Goal: Information Seeking & Learning: Learn about a topic

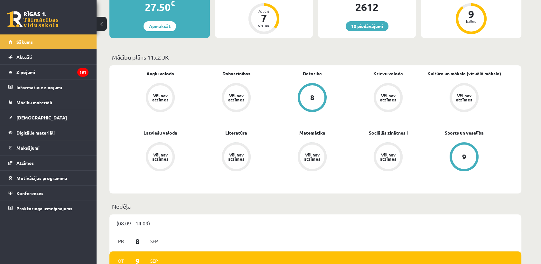
scroll to position [71, 0]
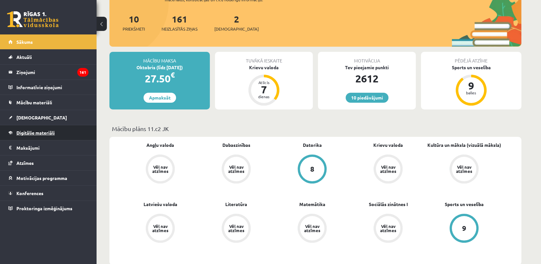
click at [28, 131] on span "Digitālie materiāli" at bounding box center [35, 133] width 38 height 6
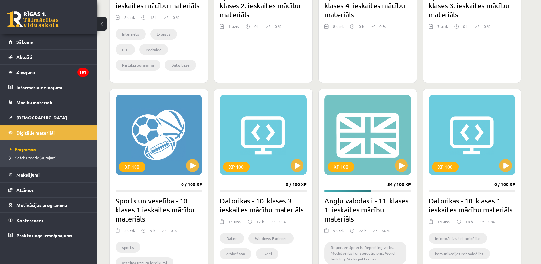
scroll to position [393, 0]
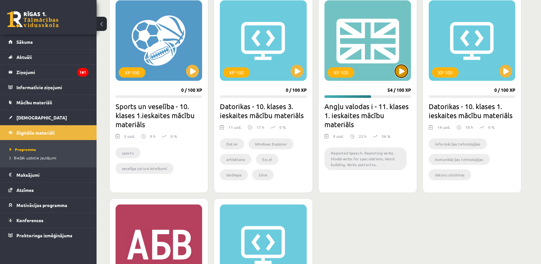
click at [399, 70] on button at bounding box center [401, 71] width 13 height 13
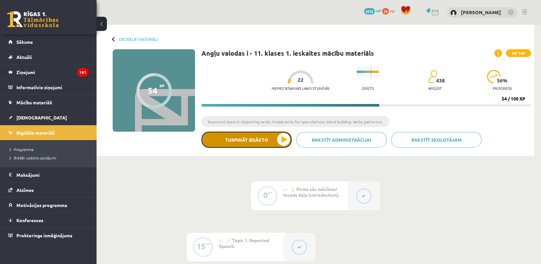
click at [285, 140] on button "Turpināt iesākto" at bounding box center [246, 140] width 90 height 16
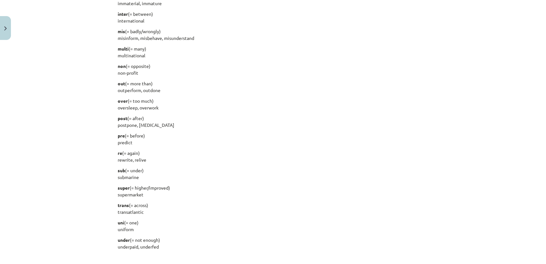
scroll to position [751, 0]
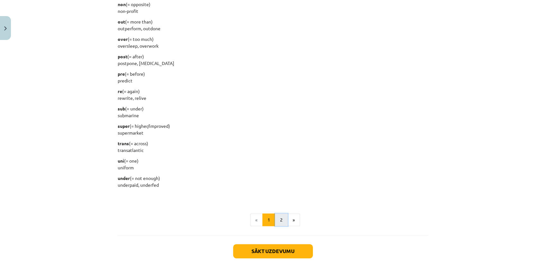
click at [280, 221] on button "2" at bounding box center [281, 219] width 13 height 13
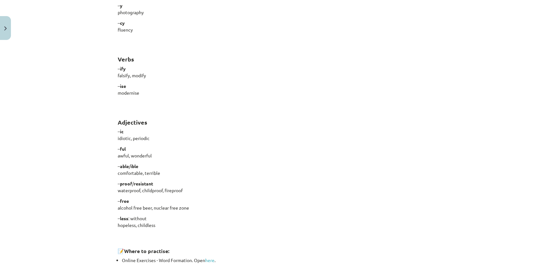
scroll to position [464, 0]
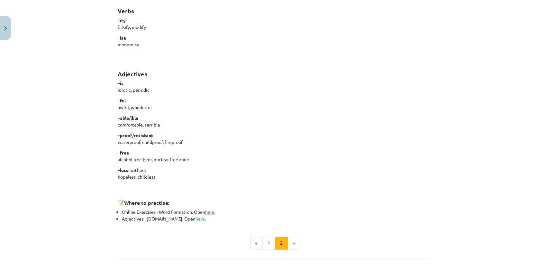
click at [208, 211] on link "here" at bounding box center [209, 212] width 9 height 6
click at [196, 218] on link "here" at bounding box center [200, 218] width 9 height 6
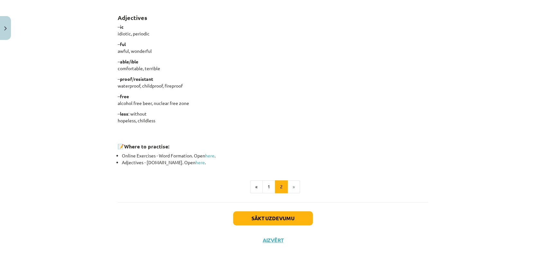
scroll to position [523, 0]
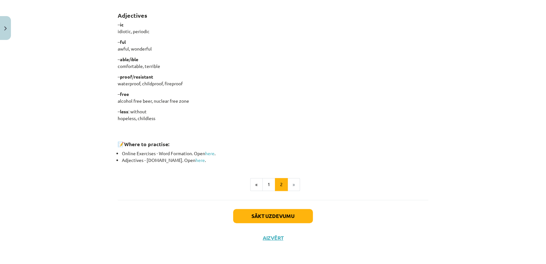
click at [294, 204] on div "Sākt uzdevumu Aizvērt" at bounding box center [273, 222] width 311 height 45
click at [294, 226] on div "Sākt uzdevumu Aizvērt" at bounding box center [273, 222] width 311 height 45
click at [294, 219] on button "Sākt uzdevumu" at bounding box center [273, 216] width 80 height 14
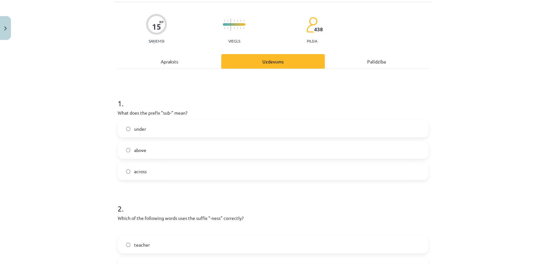
scroll to position [16, 0]
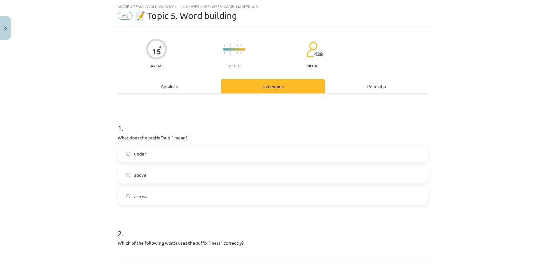
click at [200, 153] on label "under" at bounding box center [272, 153] width 309 height 16
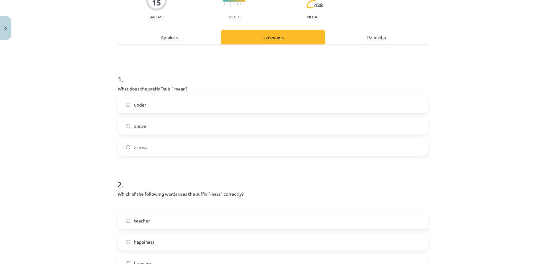
scroll to position [87, 0]
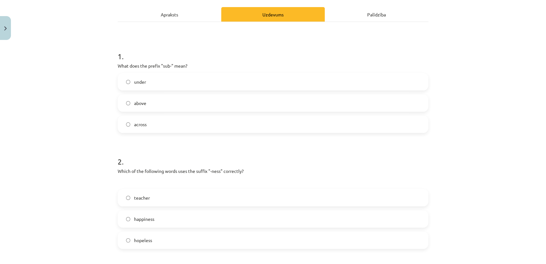
click at [180, 219] on label "happiness" at bounding box center [272, 219] width 309 height 16
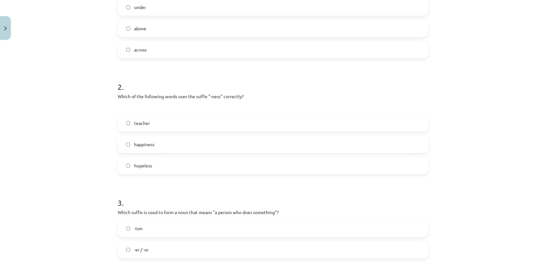
scroll to position [230, 0]
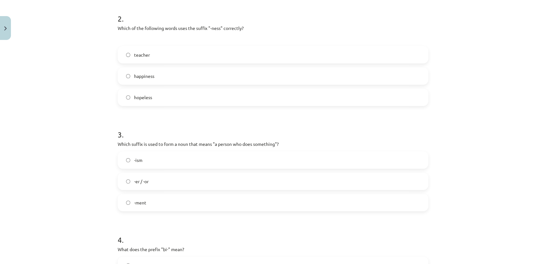
click at [166, 186] on label "-er / -or" at bounding box center [272, 181] width 309 height 16
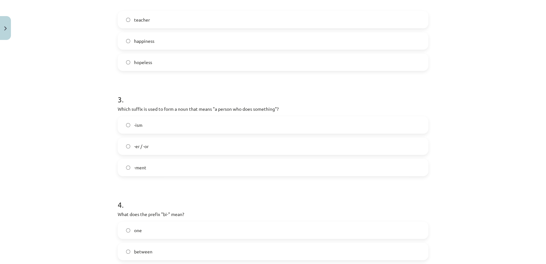
scroll to position [337, 0]
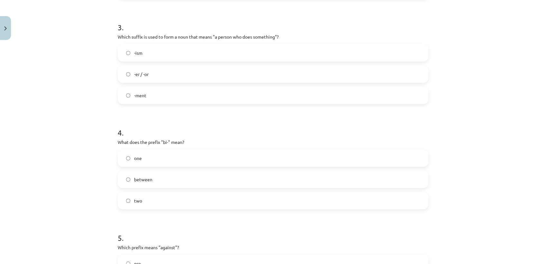
click at [160, 201] on label "two" at bounding box center [272, 200] width 309 height 16
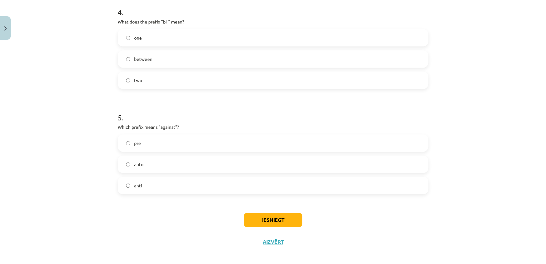
scroll to position [462, 0]
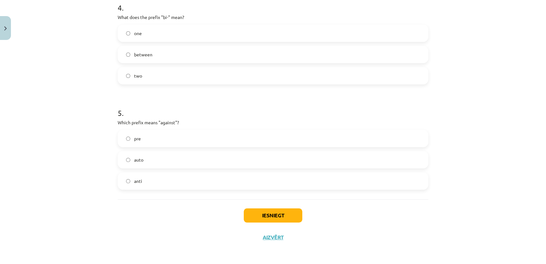
click at [159, 183] on label "anti" at bounding box center [272, 181] width 309 height 16
click at [261, 215] on button "Iesniegt" at bounding box center [273, 215] width 59 height 14
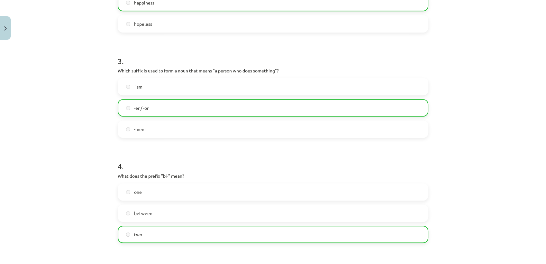
scroll to position [482, 0]
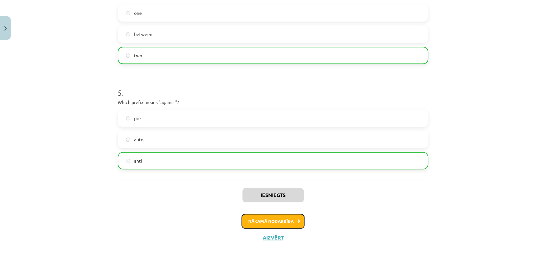
click at [276, 219] on button "Nākamā nodarbība" at bounding box center [273, 221] width 63 height 15
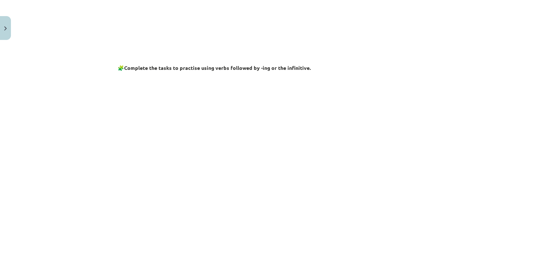
scroll to position [16, 0]
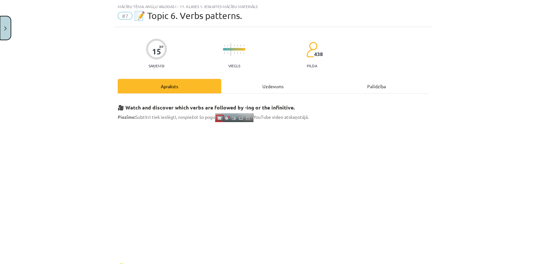
click at [5, 29] on img "Close" at bounding box center [5, 28] width 3 height 4
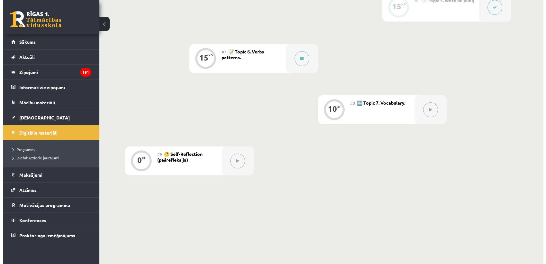
scroll to position [432, 0]
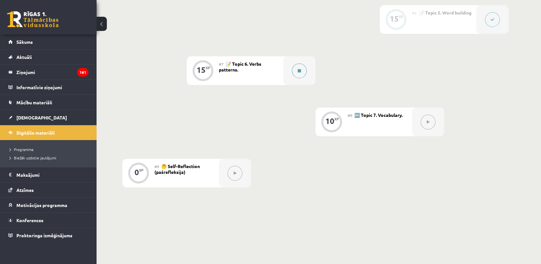
click at [298, 72] on icon at bounding box center [299, 71] width 3 height 4
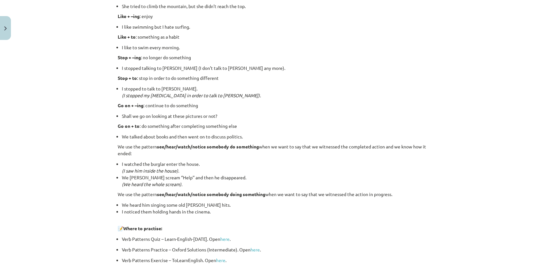
scroll to position [798, 0]
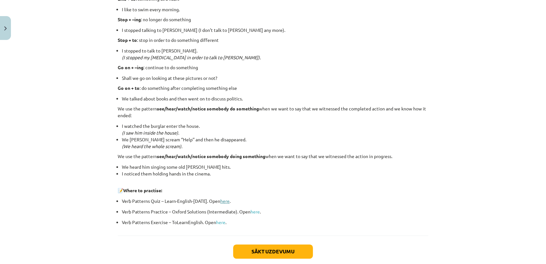
click at [220, 198] on link "here" at bounding box center [224, 201] width 9 height 6
click at [252, 211] on link "here" at bounding box center [255, 211] width 9 height 6
click at [224, 200] on link "here" at bounding box center [224, 201] width 9 height 6
click at [253, 211] on link "here" at bounding box center [255, 211] width 9 height 6
click at [253, 210] on link "here" at bounding box center [255, 211] width 9 height 6
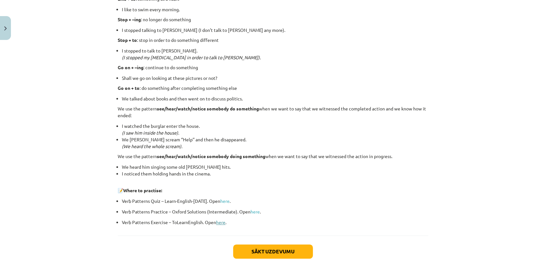
click at [219, 223] on link "here" at bounding box center [220, 222] width 9 height 6
click at [265, 252] on button "Sākt uzdevumu" at bounding box center [273, 251] width 80 height 14
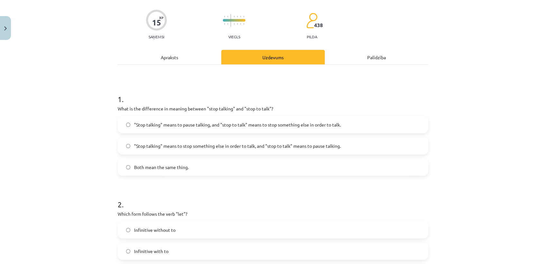
scroll to position [16, 0]
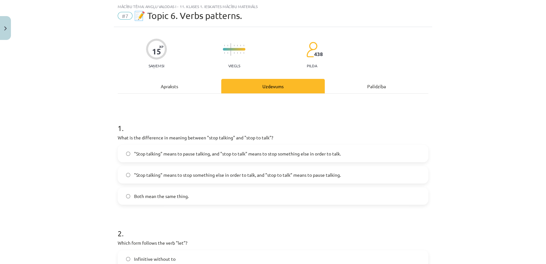
click at [175, 156] on span ""Stop talking" means to pause talking, and "stop to talk" means to stop somethi…" at bounding box center [237, 153] width 207 height 7
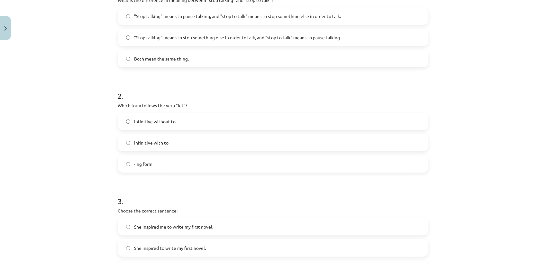
scroll to position [159, 0]
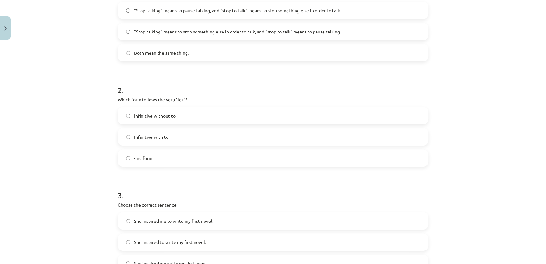
click at [169, 116] on span "Infinitive without to" at bounding box center [154, 115] width 41 height 7
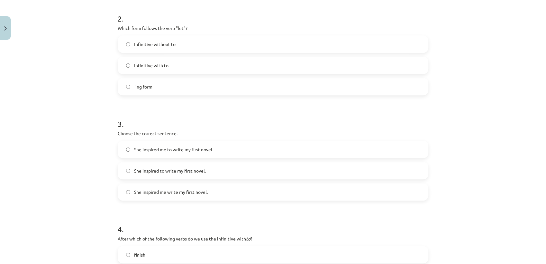
scroll to position [266, 0]
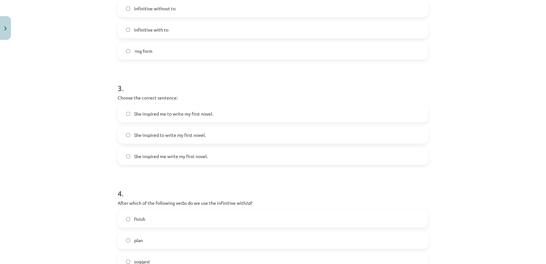
click at [186, 112] on span "She inspired me to write my first novel." at bounding box center [173, 113] width 79 height 7
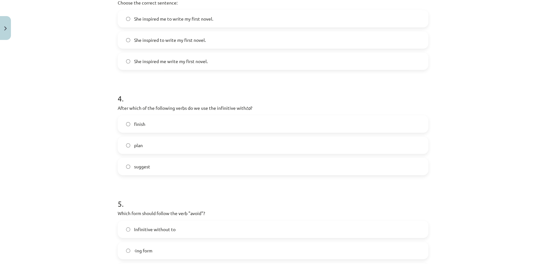
scroll to position [373, 0]
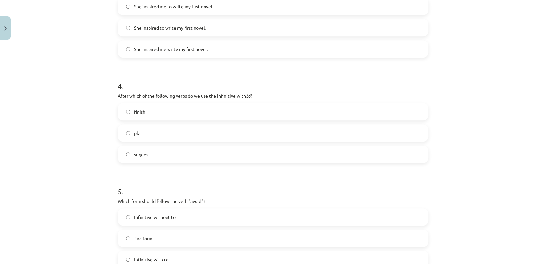
click at [172, 157] on label "suggest" at bounding box center [272, 154] width 309 height 16
click at [164, 112] on label "finish" at bounding box center [272, 112] width 309 height 16
click at [167, 136] on label "plan" at bounding box center [272, 133] width 309 height 16
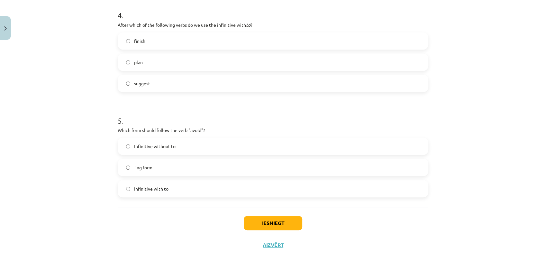
scroll to position [445, 0]
click at [154, 165] on label "-ing form" at bounding box center [272, 166] width 309 height 16
click at [254, 219] on button "Iesniegt" at bounding box center [273, 222] width 59 height 14
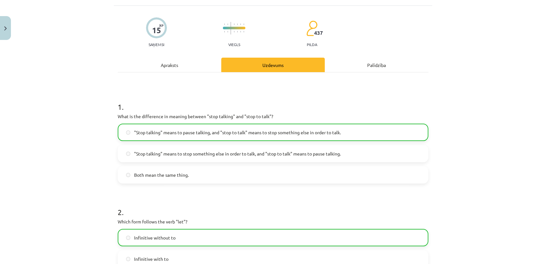
scroll to position [0, 0]
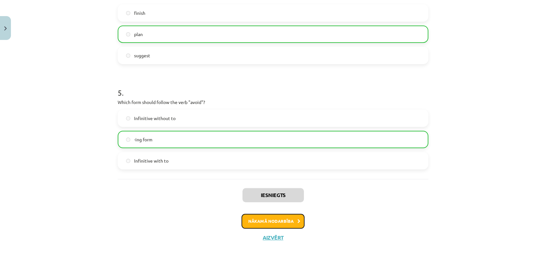
click at [285, 219] on button "Nākamā nodarbība" at bounding box center [273, 221] width 63 height 15
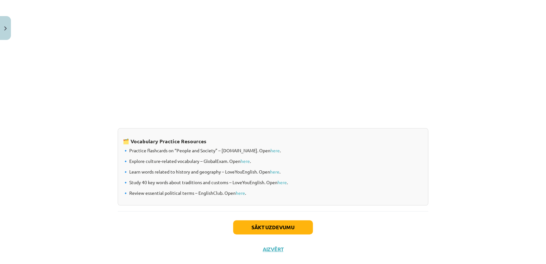
scroll to position [495, 0]
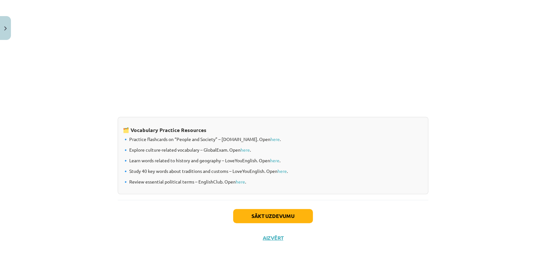
click at [200, 101] on p at bounding box center [273, 5] width 311 height 195
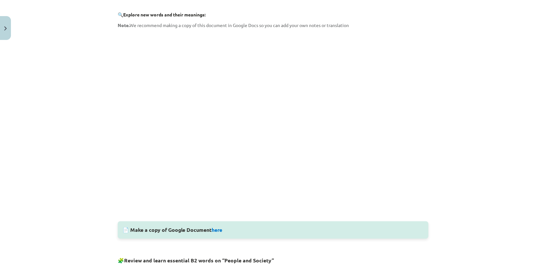
scroll to position [138, 0]
click at [218, 230] on link "here" at bounding box center [217, 228] width 11 height 7
